Goal: Task Accomplishment & Management: Manage account settings

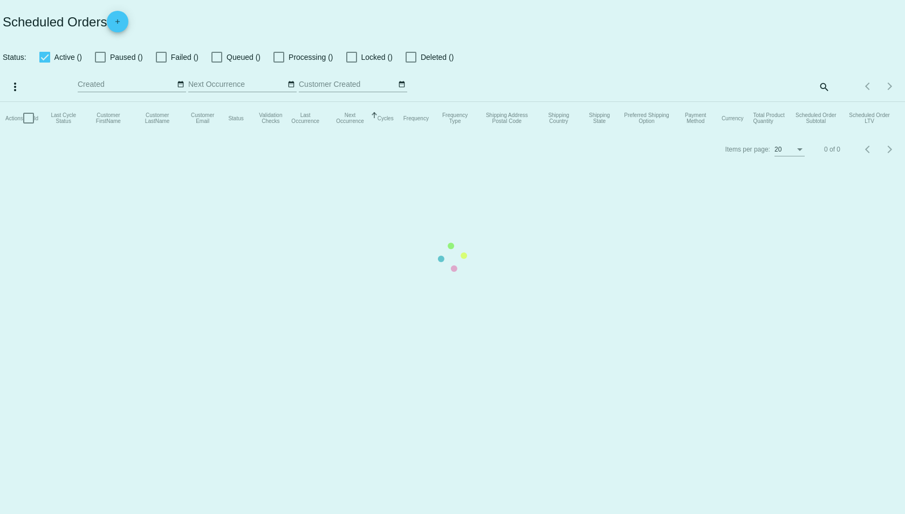
checkbox input "true"
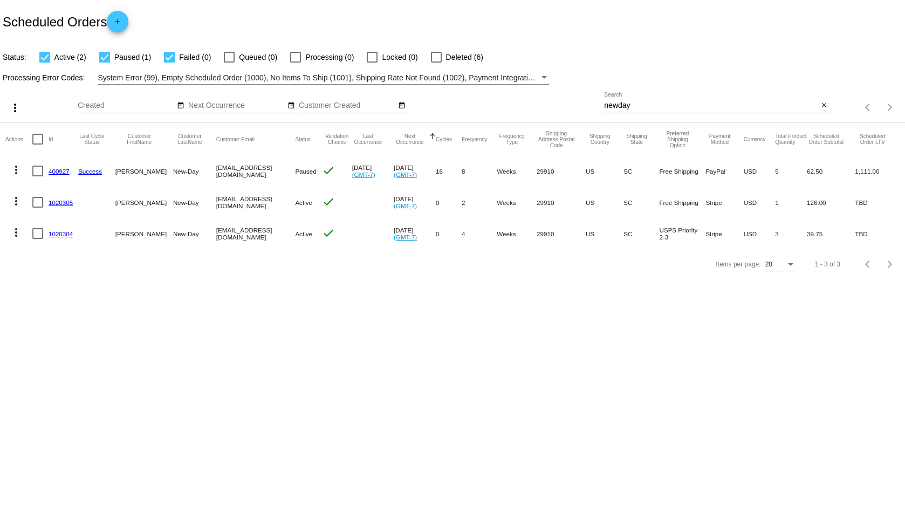
click at [631, 106] on input "newday" at bounding box center [711, 105] width 214 height 9
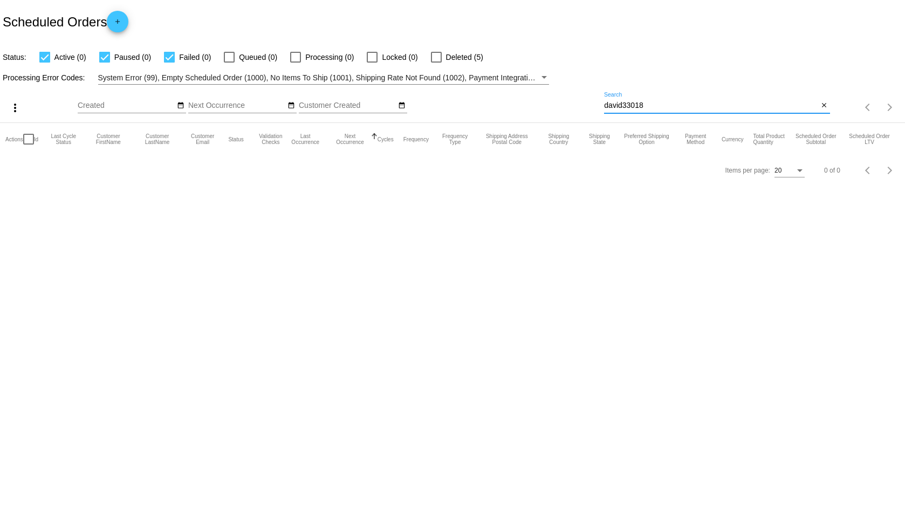
type input "david33018"
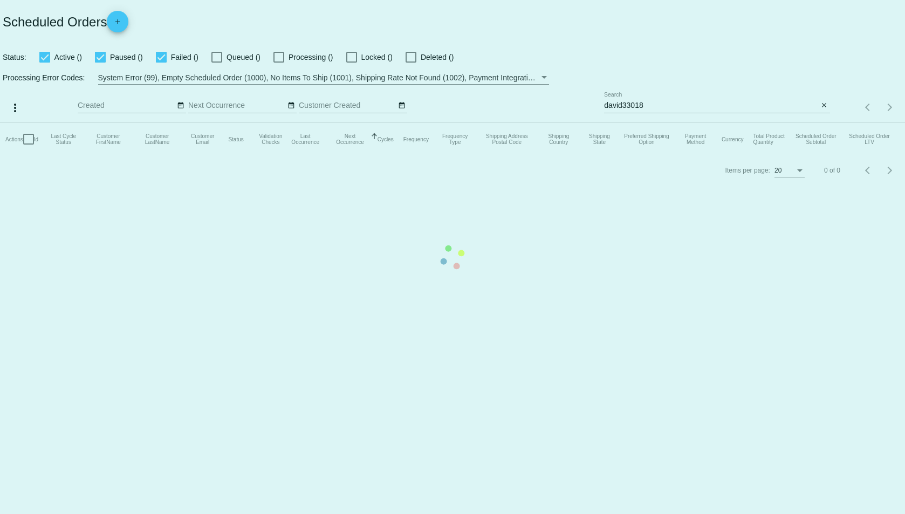
click at [729, 123] on mat-table "Actions Id Last Cycle Status Customer FirstName Customer LastName Customer Emai…" at bounding box center [452, 139] width 905 height 32
click at [724, 123] on mat-table "Actions Id Last Cycle Status Customer FirstName Customer LastName Customer Emai…" at bounding box center [452, 139] width 905 height 32
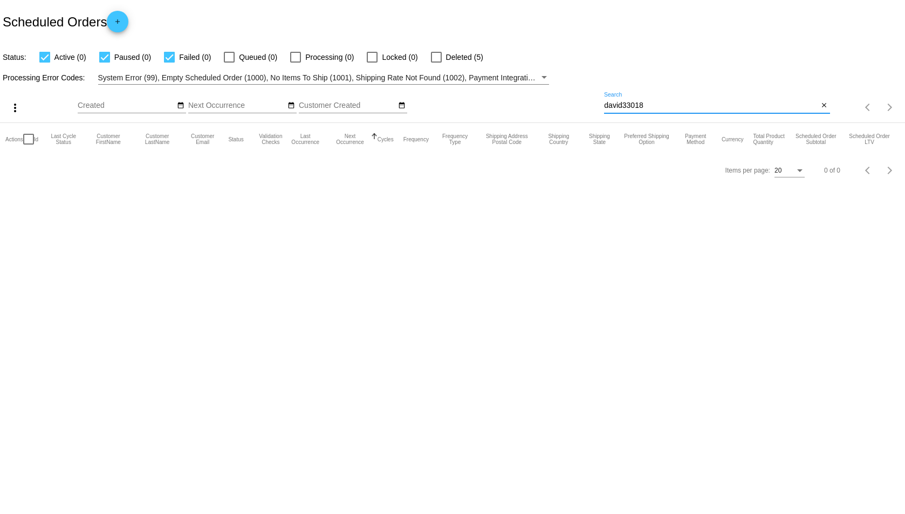
click at [695, 109] on input "david33018" at bounding box center [711, 105] width 214 height 9
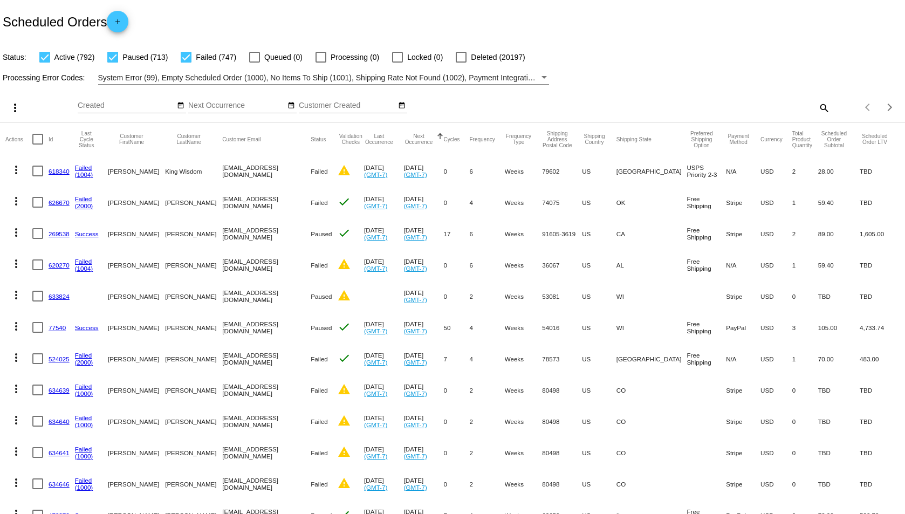
click at [817, 111] on mat-icon "search" at bounding box center [823, 107] width 13 height 17
click at [794, 105] on input "Search" at bounding box center [716, 105] width 225 height 9
click at [808, 102] on div "search" at bounding box center [716, 107] width 225 height 17
click at [820, 108] on mat-icon "search" at bounding box center [823, 107] width 13 height 17
click at [698, 100] on div "Search" at bounding box center [716, 102] width 225 height 21
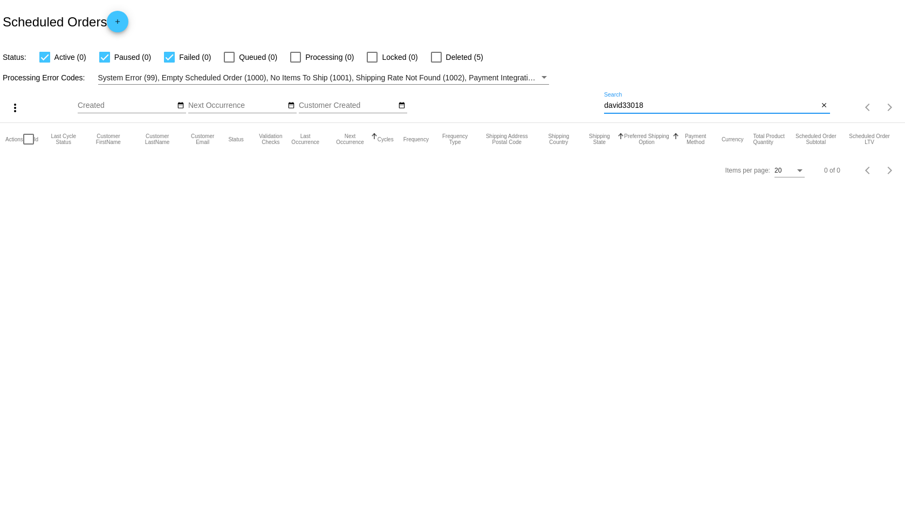
type input "david33018"
click at [670, 106] on input "david33018" at bounding box center [711, 105] width 214 height 9
click at [447, 60] on span "Deleted (5)" at bounding box center [464, 57] width 37 height 13
click at [436, 63] on input "Deleted (5)" at bounding box center [436, 63] width 1 height 1
checkbox input "true"
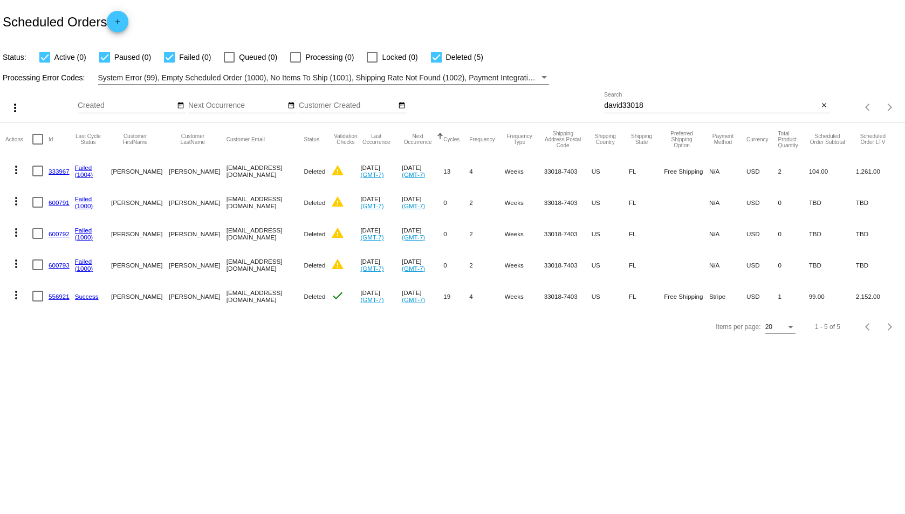
click at [51, 295] on link "556921" at bounding box center [59, 296] width 21 height 7
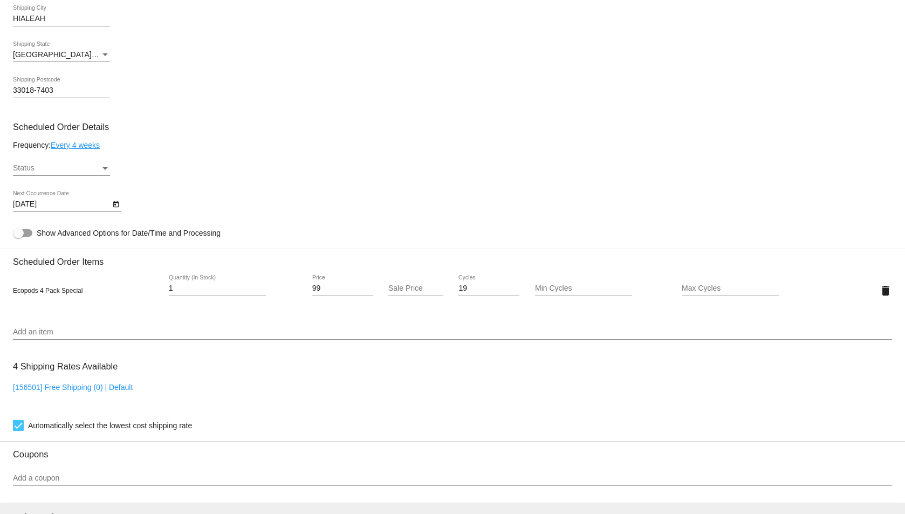
scroll to position [377, 0]
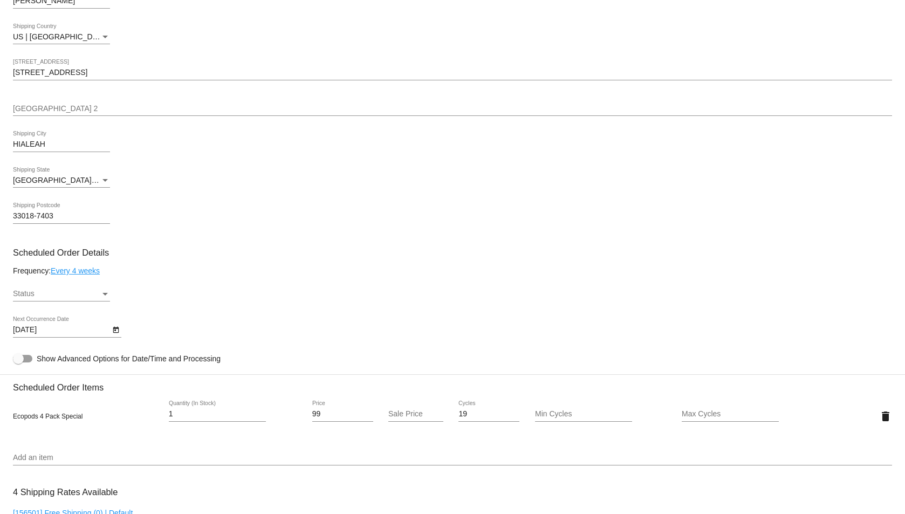
click at [94, 292] on div "Status" at bounding box center [56, 294] width 87 height 9
click at [94, 292] on span "Active" at bounding box center [61, 294] width 97 height 23
click at [149, 290] on div "Active Status" at bounding box center [452, 295] width 879 height 31
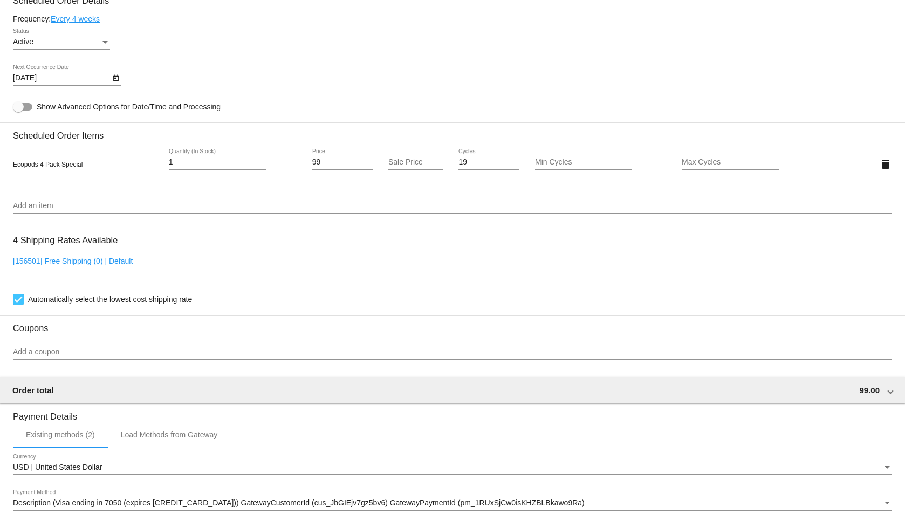
scroll to position [755, 0]
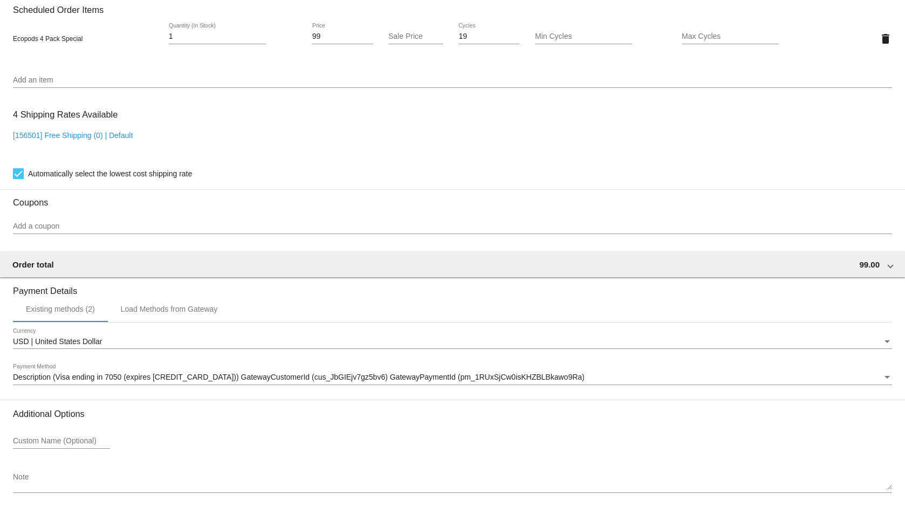
click at [219, 108] on div "4 Shipping Rates Available [156501] Free Shipping (0) | Default Automatically s…" at bounding box center [452, 142] width 879 height 78
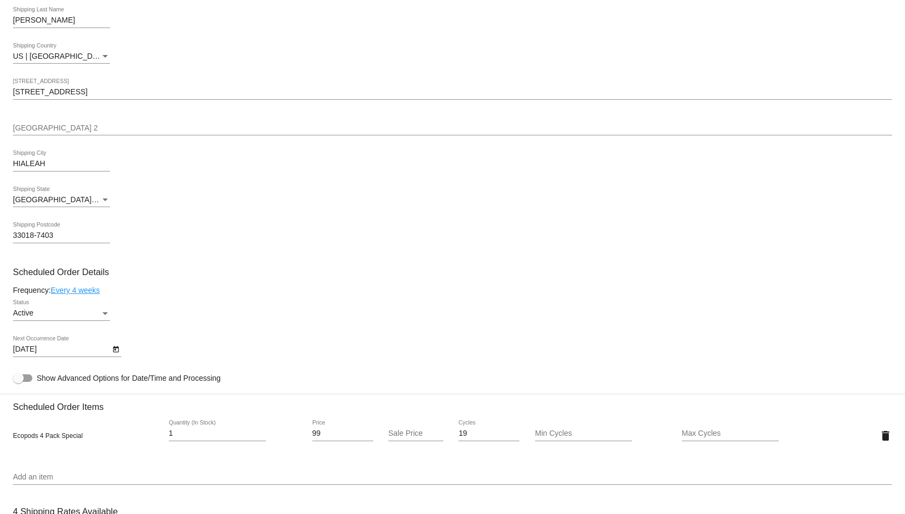
scroll to position [377, 0]
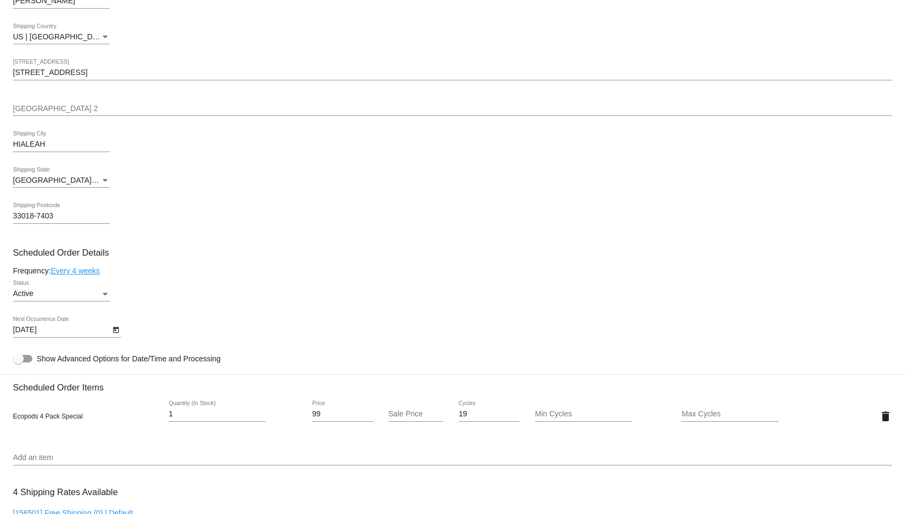
click at [314, 413] on input "99" at bounding box center [342, 414] width 61 height 9
type input "89"
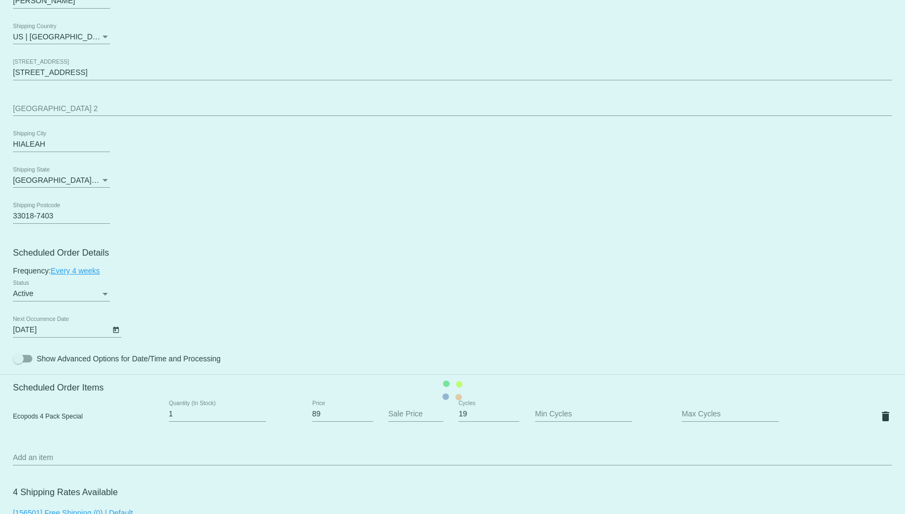
click at [295, 335] on mat-card "Customer 816127: [PERSON_NAME] [EMAIL_ADDRESS][DOMAIN_NAME] Customer Shipping E…" at bounding box center [452, 390] width 905 height 1079
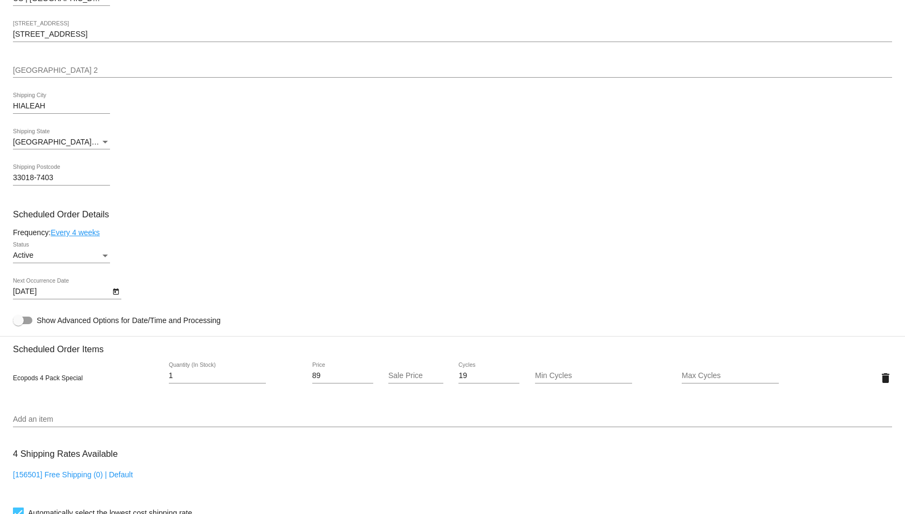
scroll to position [290, 0]
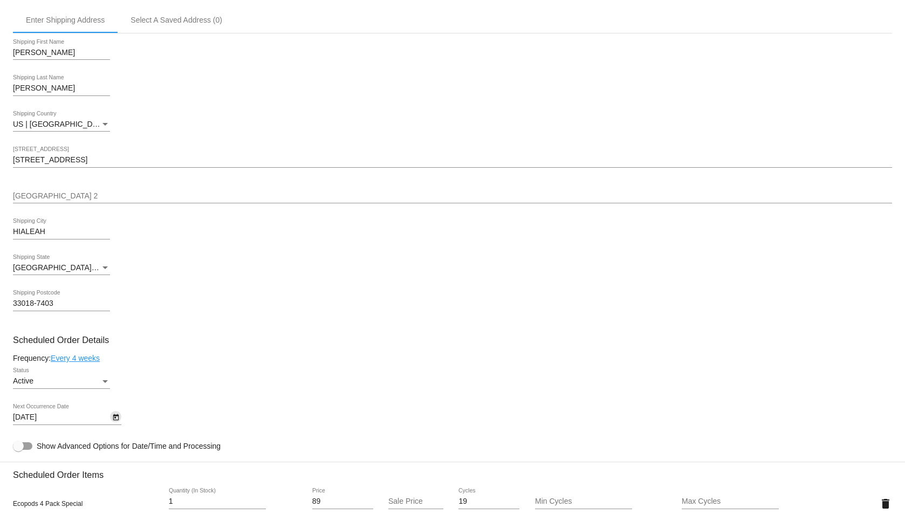
click at [118, 420] on icon "Open calendar" at bounding box center [116, 417] width 8 height 13
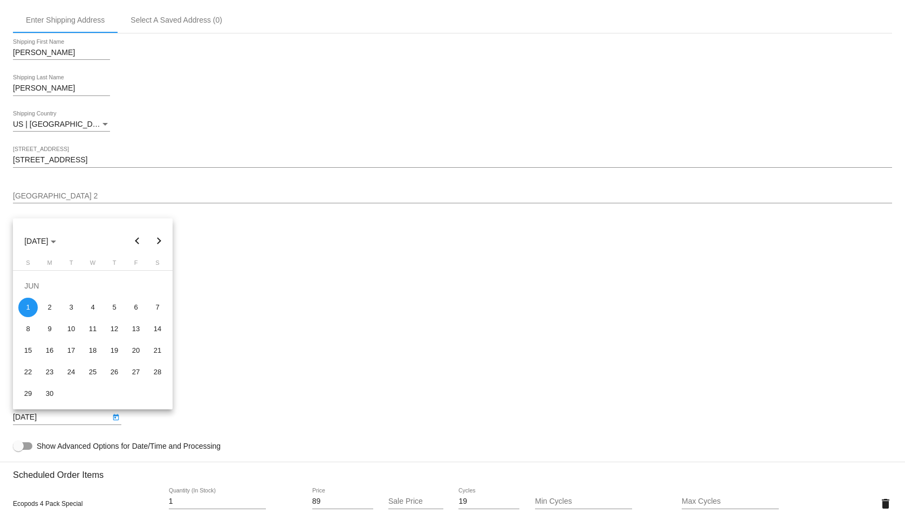
click at [118, 420] on div at bounding box center [452, 257] width 905 height 514
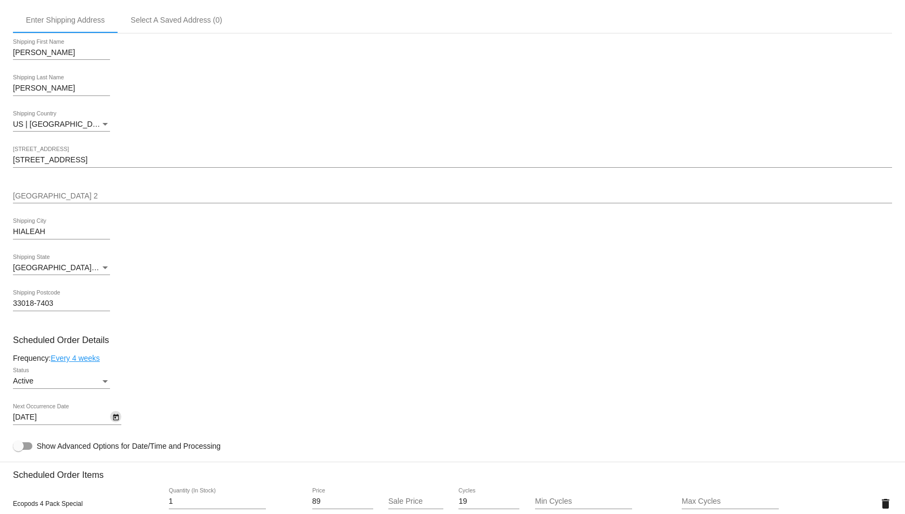
click at [113, 411] on icon "Open calendar" at bounding box center [116, 417] width 8 height 13
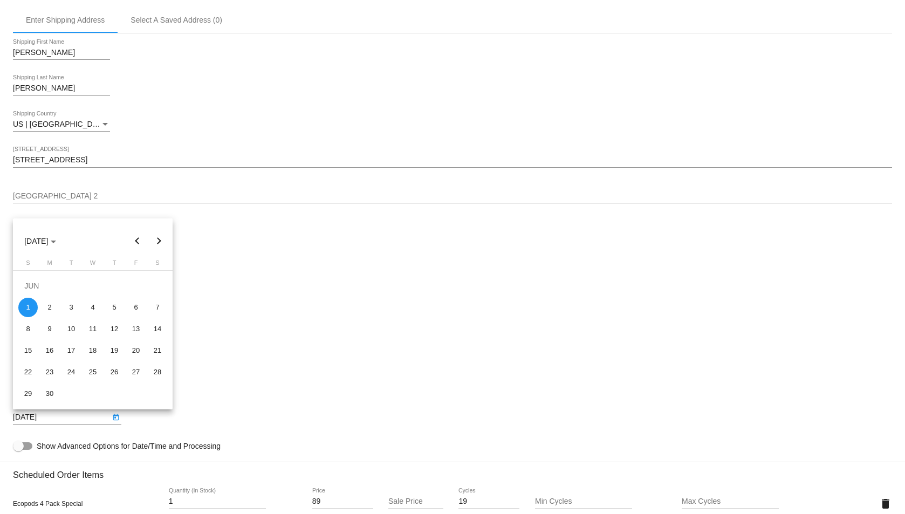
click at [202, 307] on div at bounding box center [452, 257] width 905 height 514
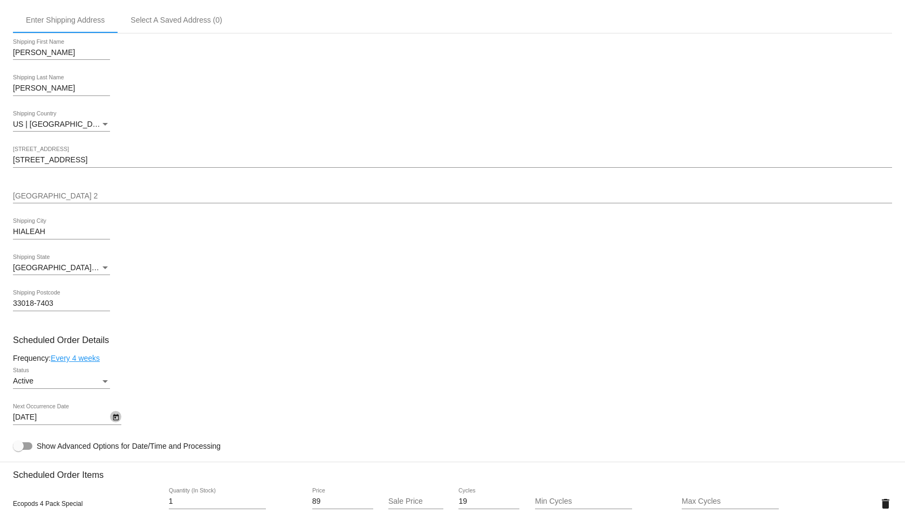
click at [111, 414] on button "Open calendar" at bounding box center [115, 416] width 11 height 11
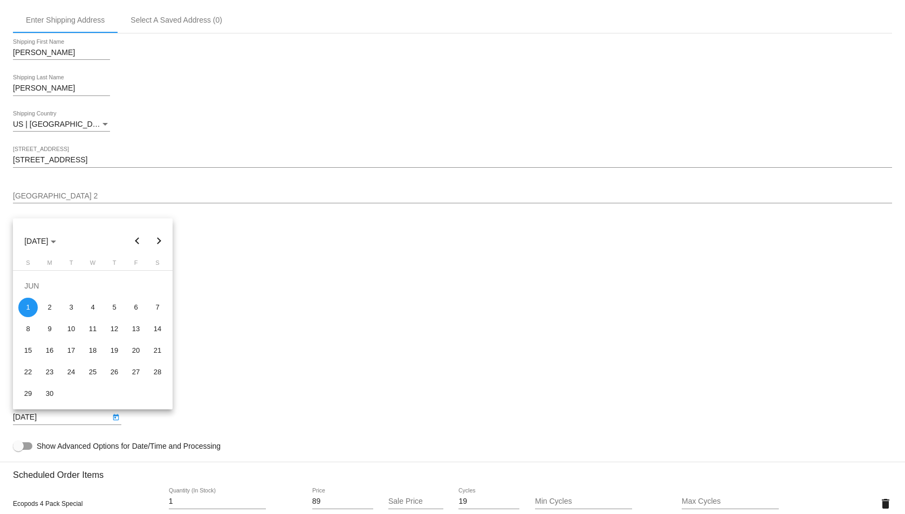
click at [163, 245] on button "Next month" at bounding box center [159, 241] width 22 height 22
click at [136, 282] on div "3" at bounding box center [135, 285] width 19 height 19
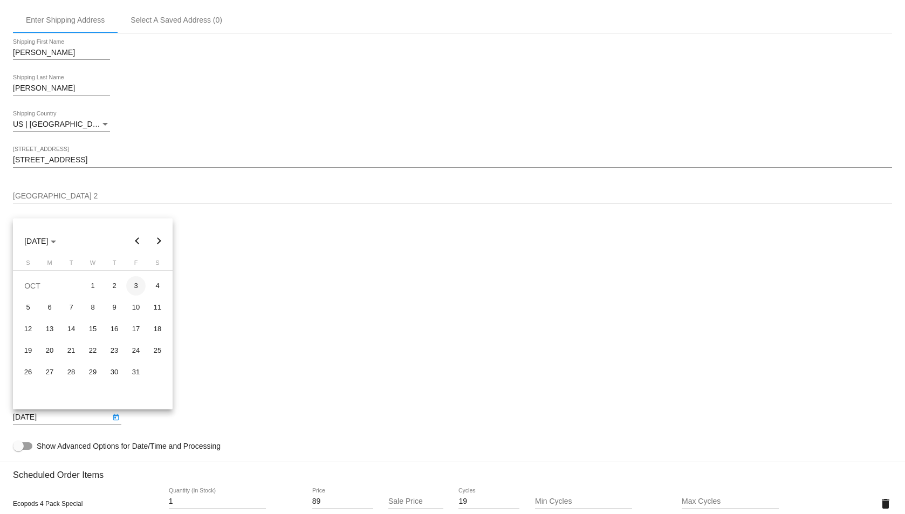
type input "[DATE]"
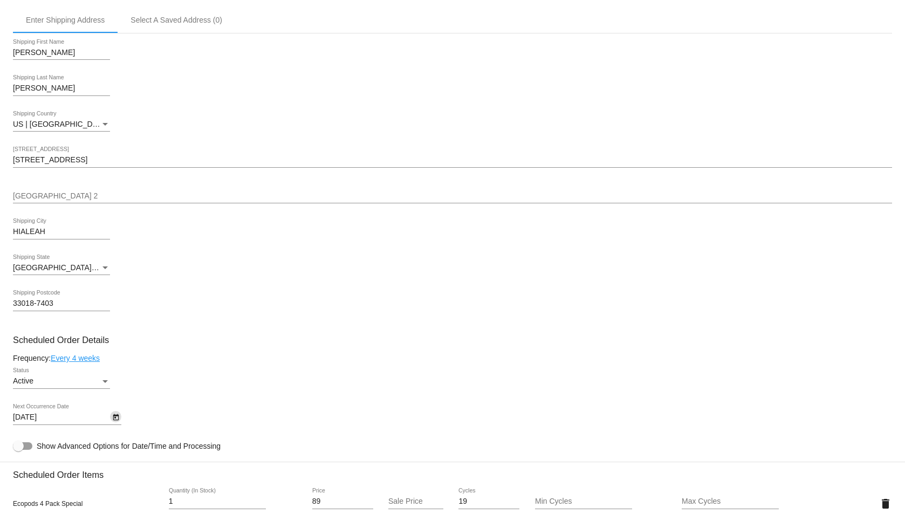
click at [115, 416] on icon "Open calendar" at bounding box center [116, 417] width 8 height 13
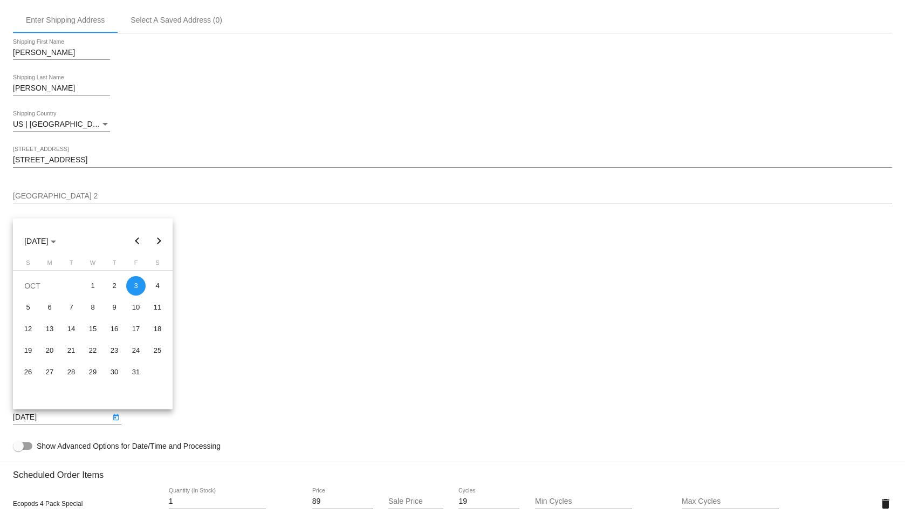
click at [204, 328] on div at bounding box center [452, 257] width 905 height 514
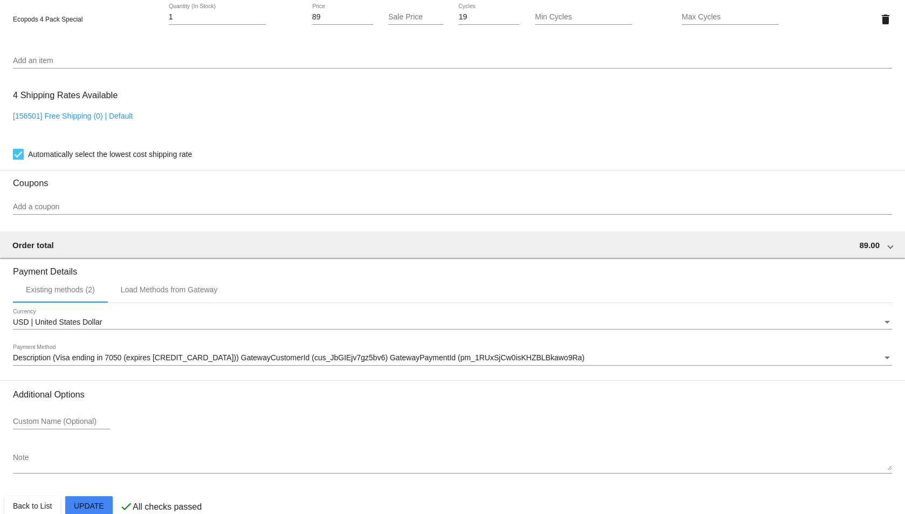
scroll to position [793, 0]
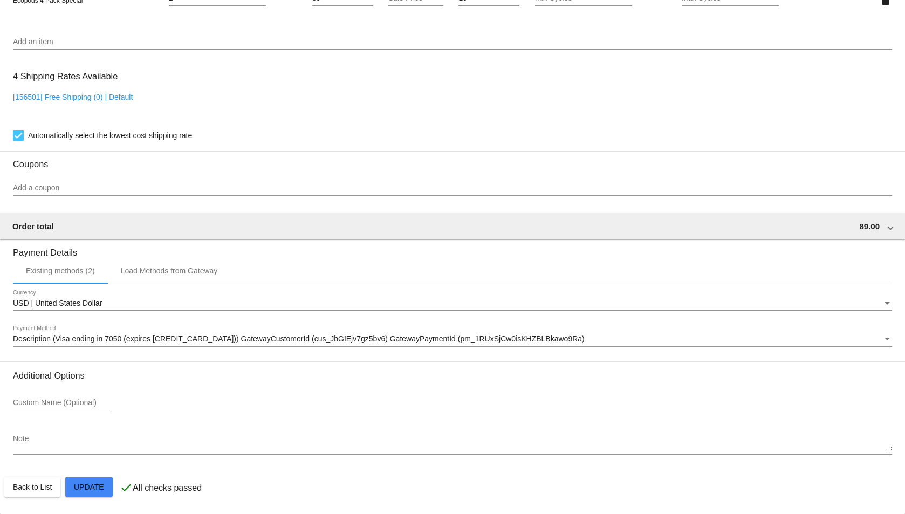
click at [100, 475] on mat-card-actions "Back to List Update" at bounding box center [452, 487] width 896 height 28
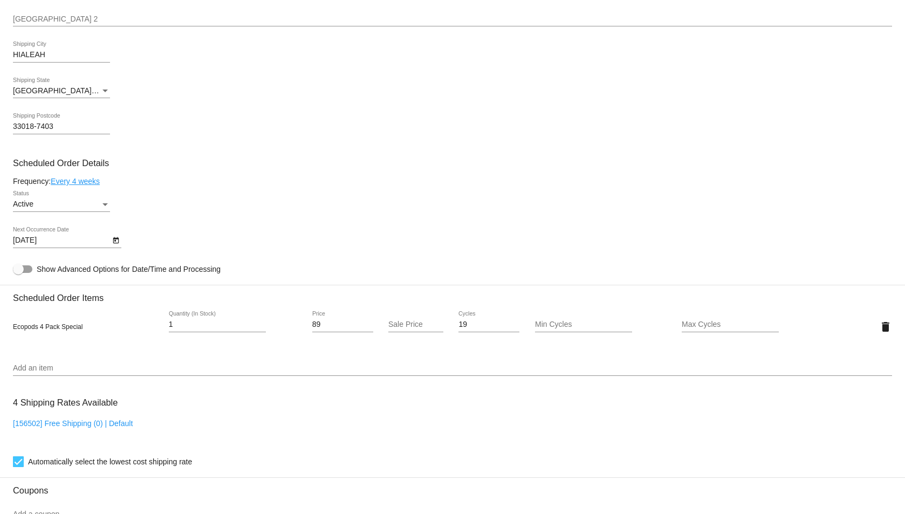
scroll to position [416, 0]
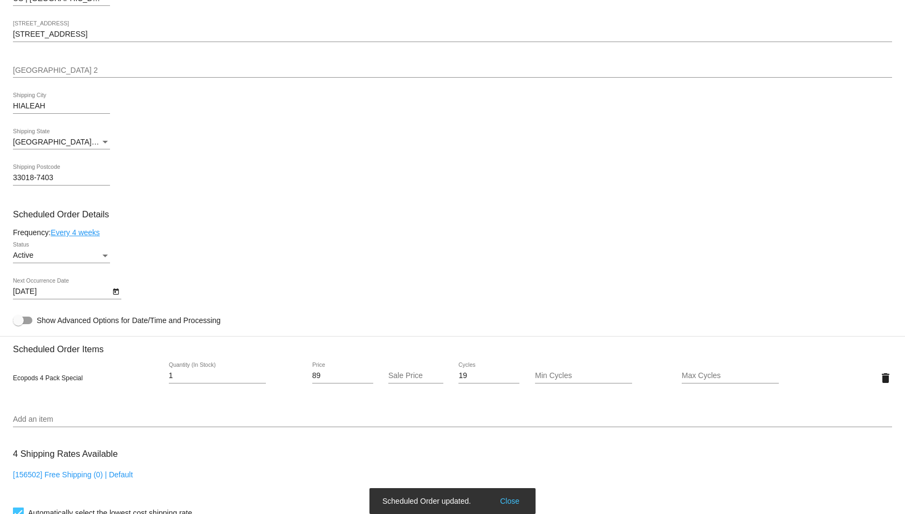
click at [90, 259] on div "Active" at bounding box center [56, 255] width 87 height 9
click at [90, 259] on span "Active" at bounding box center [61, 255] width 97 height 23
click at [81, 237] on link "Every 4 weeks" at bounding box center [75, 232] width 49 height 9
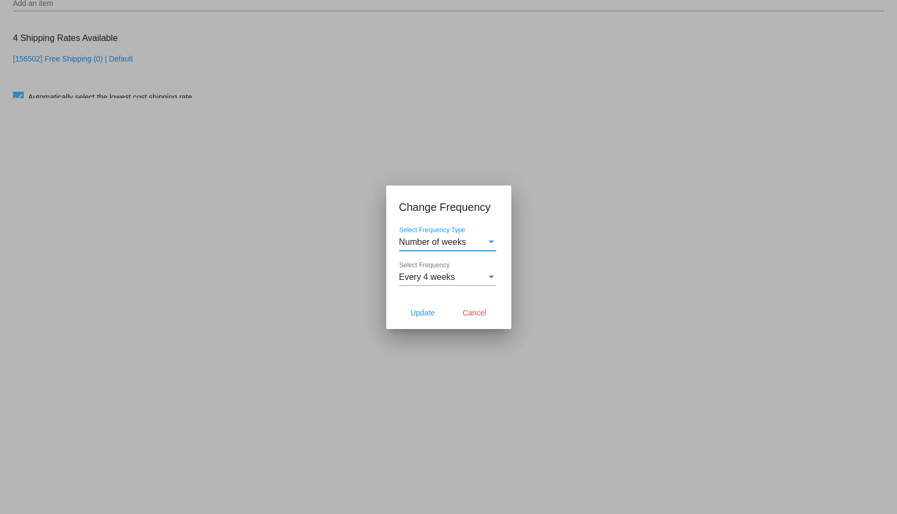
click at [461, 252] on div "Number of weeks Select Frequency Type" at bounding box center [447, 243] width 97 height 35
click at [436, 249] on div "Number of weeks Select Frequency Type" at bounding box center [447, 238] width 97 height 24
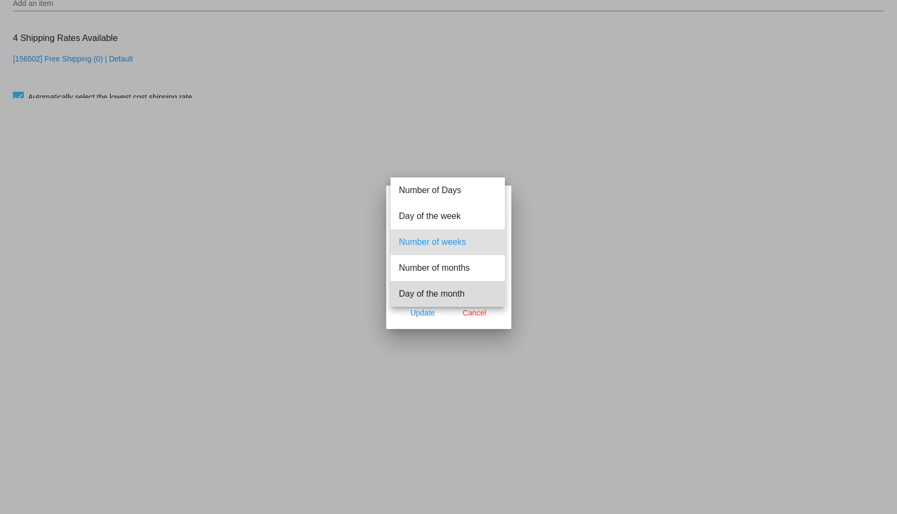
click at [437, 292] on span "Day of the month" at bounding box center [447, 294] width 97 height 26
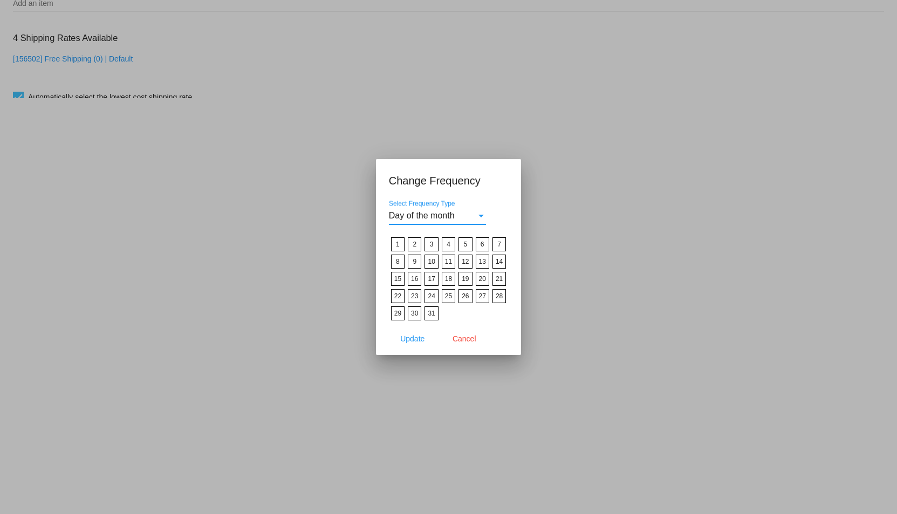
click at [429, 244] on label "3" at bounding box center [430, 244] width 13 height 14
click at [0, 0] on input "3" at bounding box center [0, 0] width 0 height 0
click at [418, 340] on span "Update" at bounding box center [412, 338] width 24 height 9
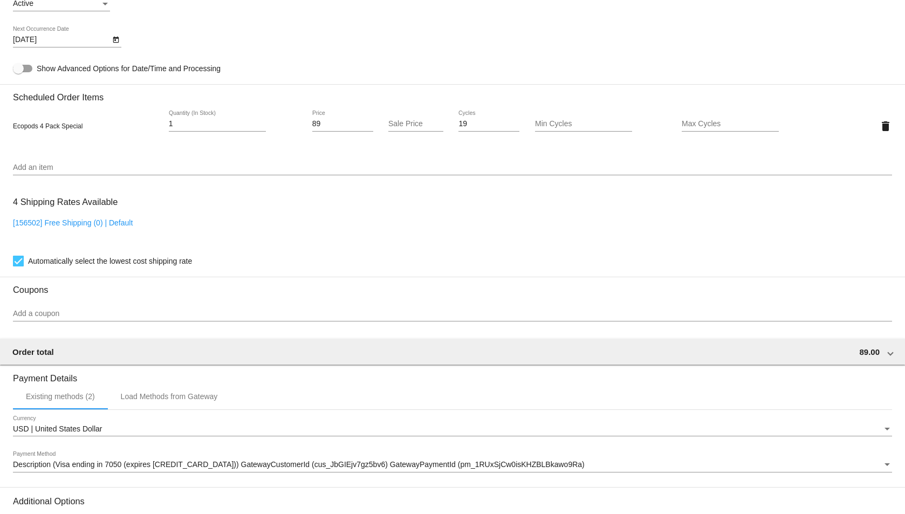
scroll to position [793, 0]
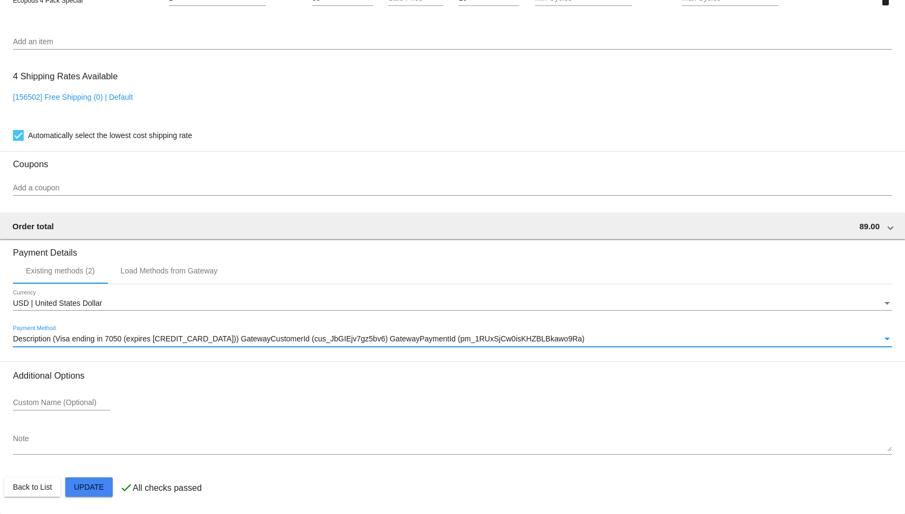
click at [122, 337] on span "Description (Visa ending in 7050 (expires [CREDIT_CARD_DATA])) GatewayCustomerI…" at bounding box center [299, 338] width 572 height 9
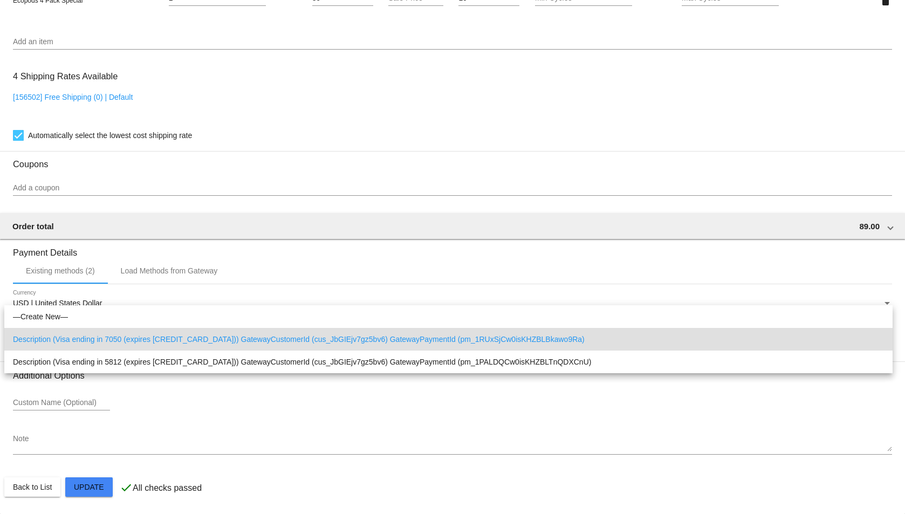
click at [139, 343] on span "Description (Visa ending in 7050 (expires [CREDIT_CARD_DATA])) GatewayCustomerI…" at bounding box center [448, 339] width 871 height 23
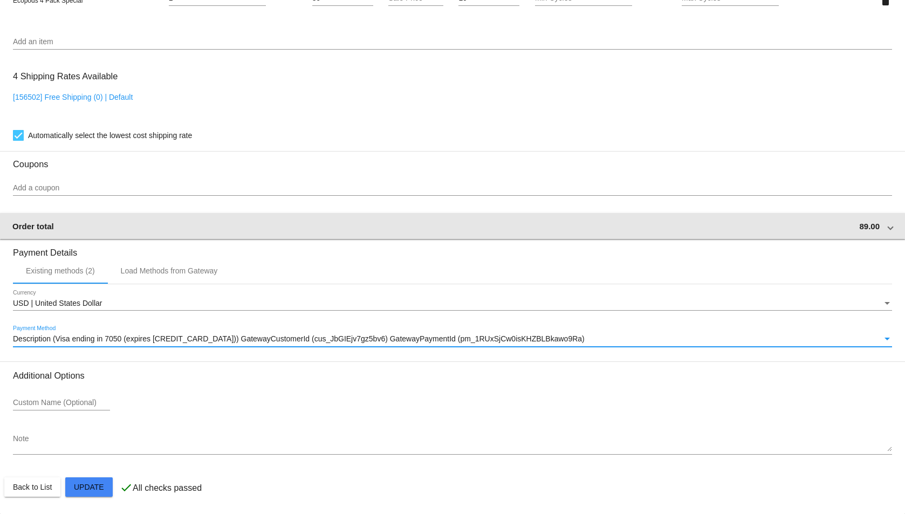
click at [265, 236] on mat-expansion-panel-header "Order total 89.00" at bounding box center [452, 226] width 906 height 26
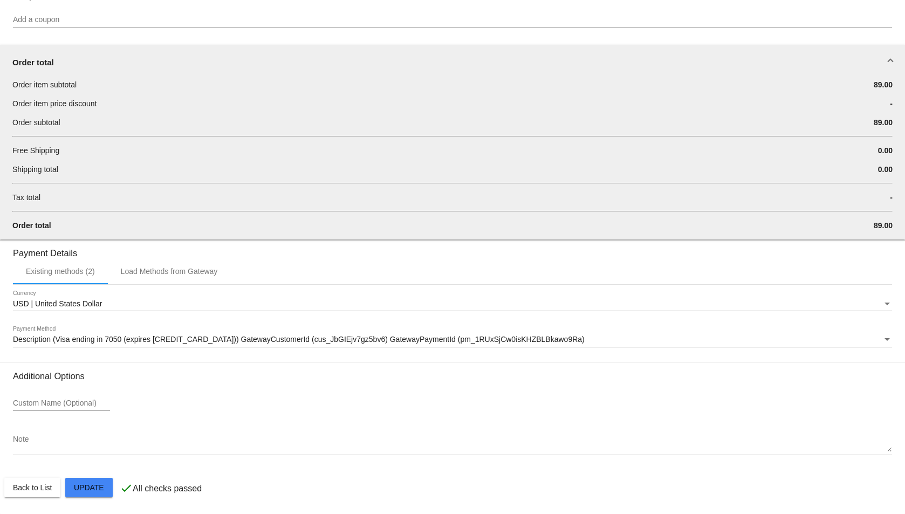
scroll to position [962, 0]
click at [78, 473] on mat-card-actions "Back to List Update" at bounding box center [452, 487] width 896 height 28
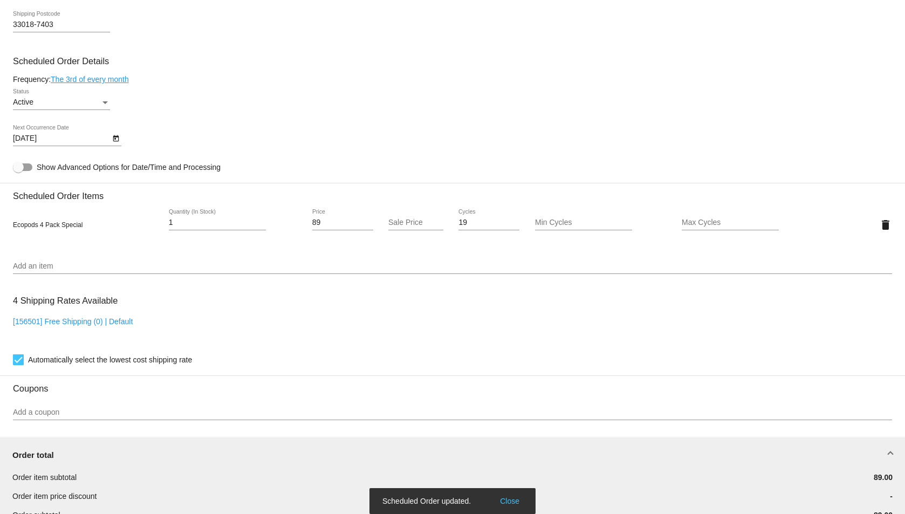
scroll to position [459, 0]
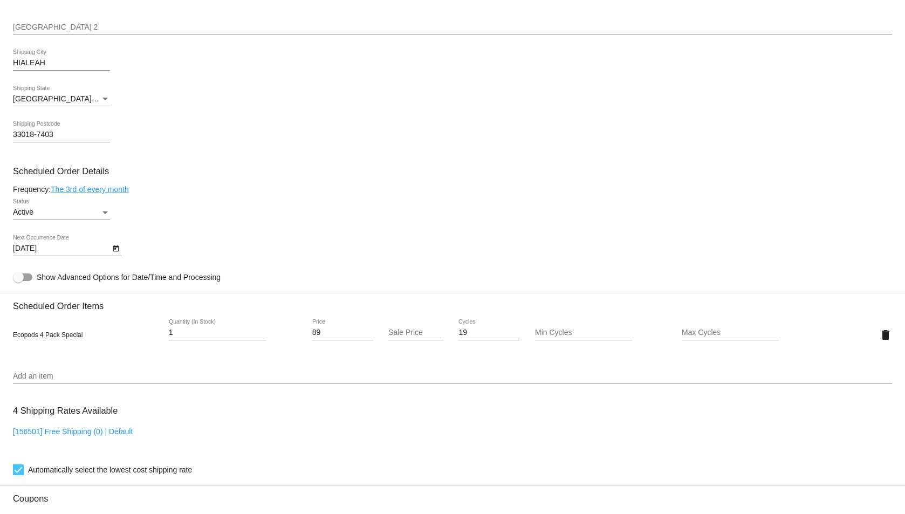
click at [232, 235] on div "[DATE] Next Occurrence Date" at bounding box center [452, 250] width 879 height 31
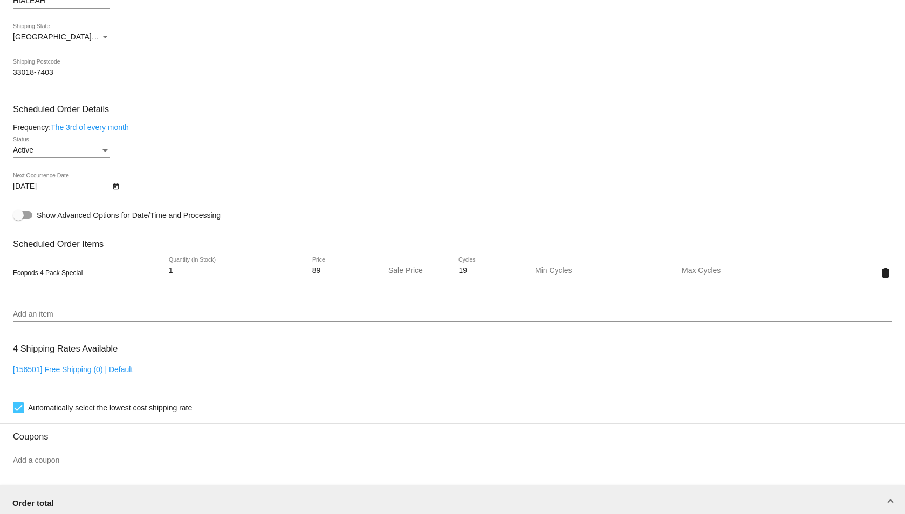
scroll to position [629, 0]
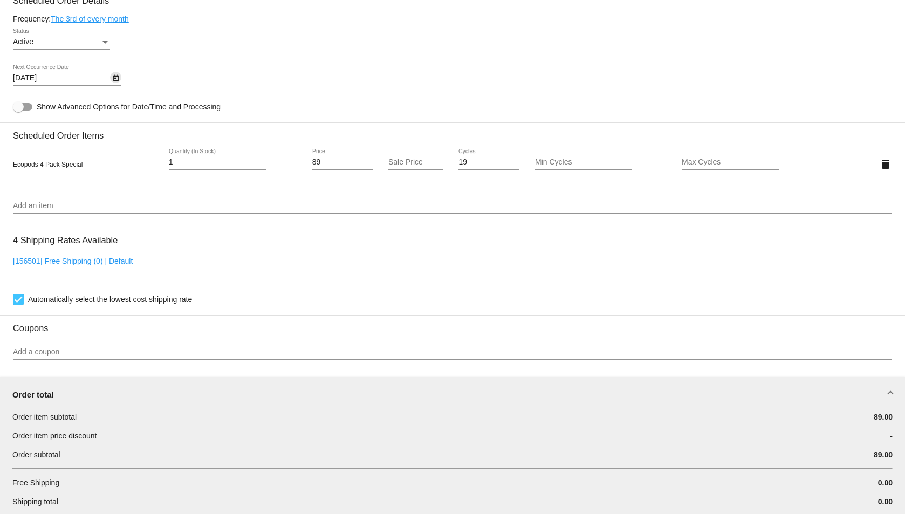
click at [114, 79] on icon "Open calendar" at bounding box center [116, 78] width 8 height 13
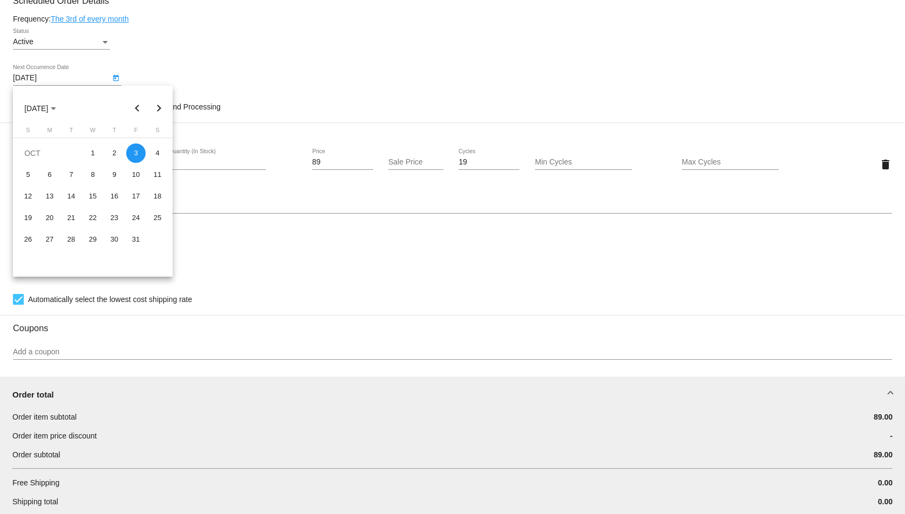
click at [156, 111] on button "Next month" at bounding box center [159, 109] width 22 height 22
click at [320, 286] on div at bounding box center [452, 257] width 905 height 514
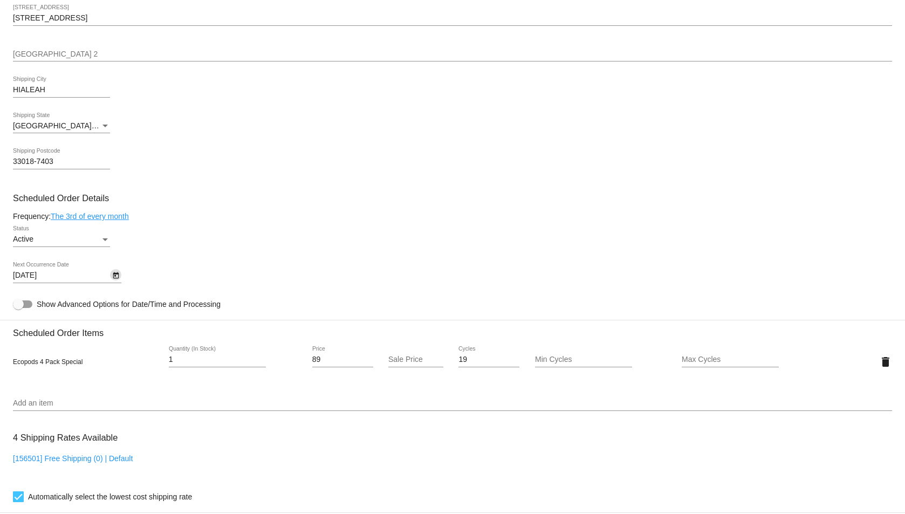
scroll to position [252, 0]
